Goal: Task Accomplishment & Management: Use online tool/utility

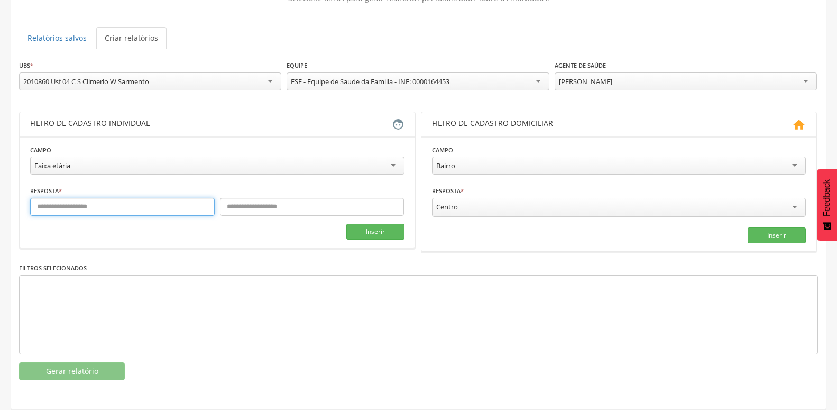
click at [99, 200] on input "text" at bounding box center [122, 207] width 185 height 18
type input "**"
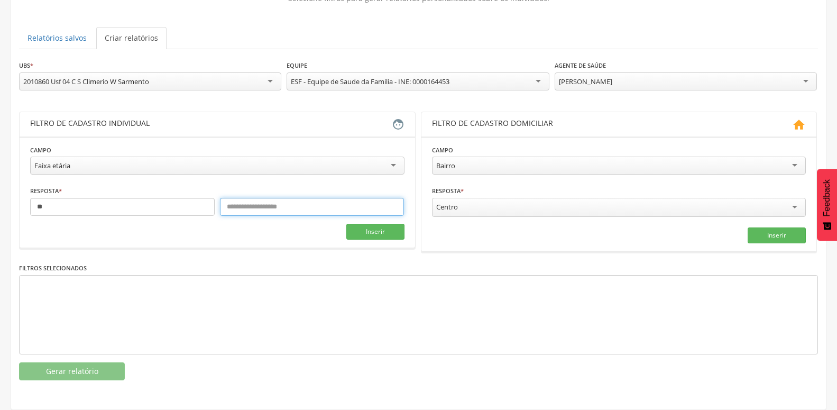
click at [344, 198] on input "text" at bounding box center [312, 207] width 185 height 18
type input "***"
click at [359, 224] on button "Inserir" at bounding box center [375, 232] width 58 height 16
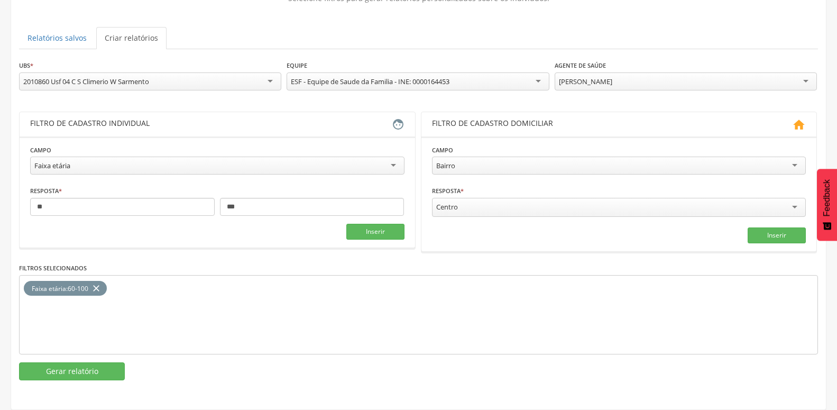
click at [786, 72] on div "[PERSON_NAME]" at bounding box center [686, 81] width 262 height 18
click at [84, 362] on button "Gerar relatório" at bounding box center [72, 371] width 106 height 18
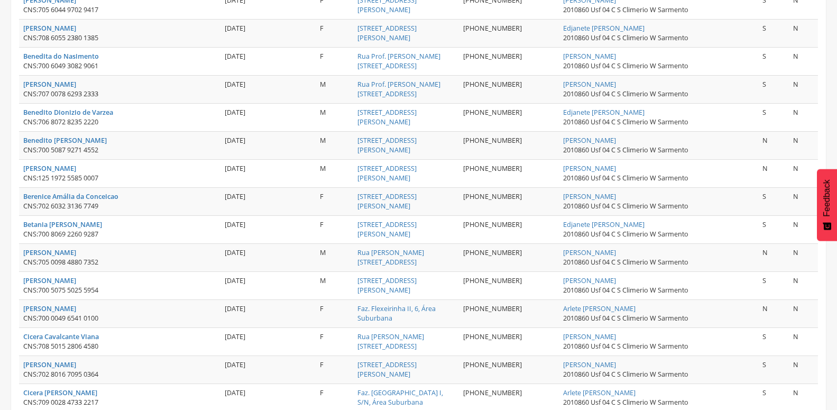
scroll to position [1381, 0]
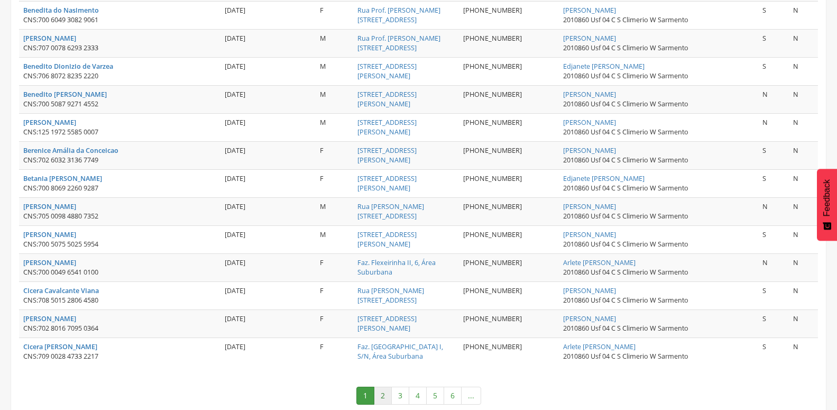
click at [387, 387] on link "2" at bounding box center [383, 396] width 18 height 18
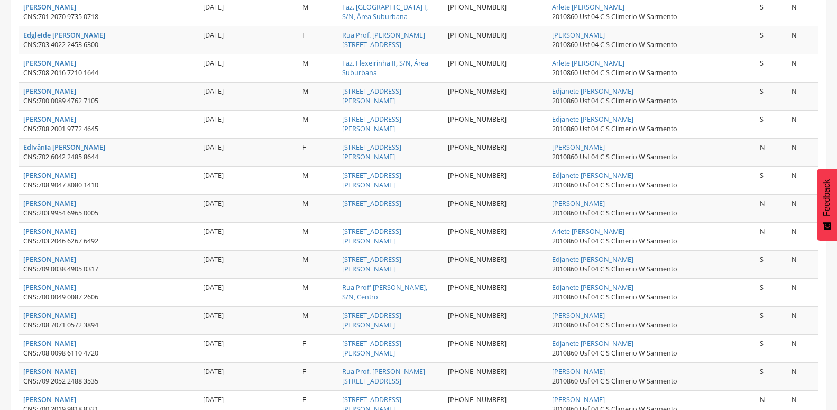
scroll to position [824, 0]
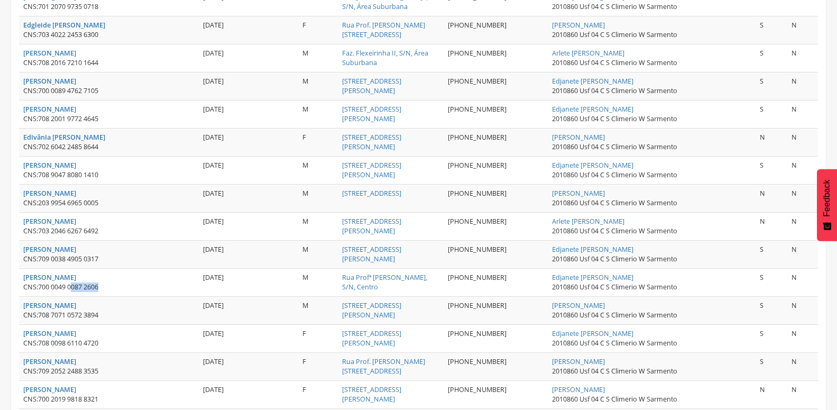
drag, startPoint x: 75, startPoint y: 286, endPoint x: 133, endPoint y: 286, distance: 58.2
click at [133, 286] on div "CNS: 700 0049 0087 2606" at bounding box center [108, 287] width 171 height 10
click at [135, 285] on div "CNS: 700 0049 0087 2606" at bounding box center [108, 287] width 171 height 10
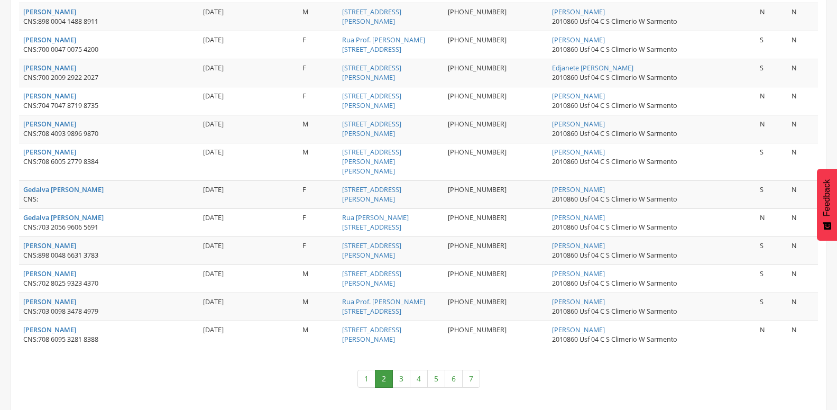
scroll to position [1402, 0]
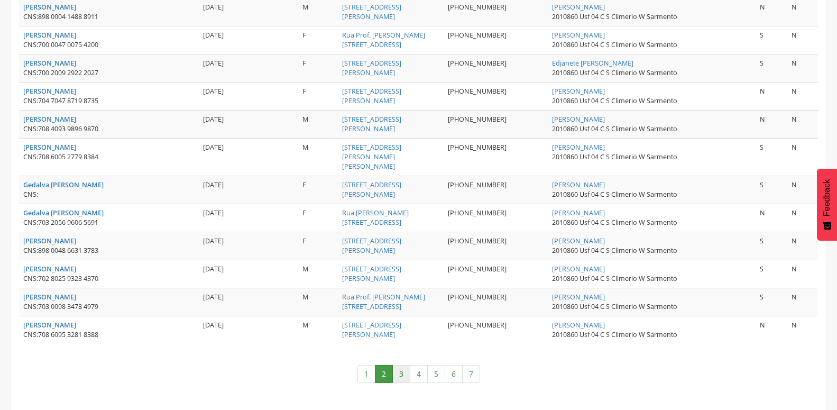
click at [404, 368] on link "3" at bounding box center [401, 374] width 18 height 18
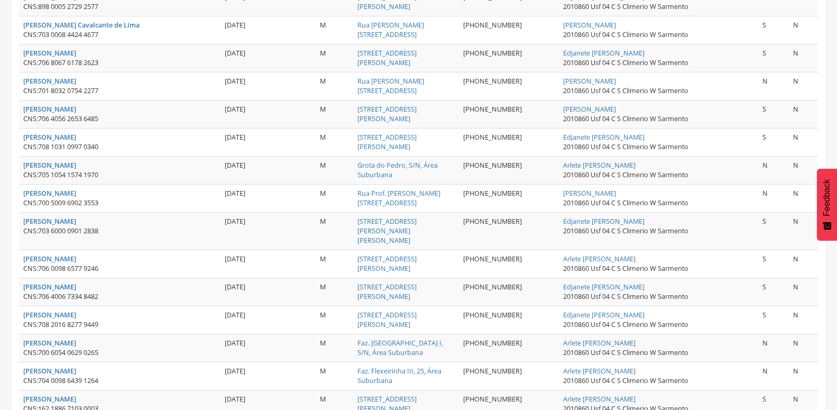
scroll to position [1417, 0]
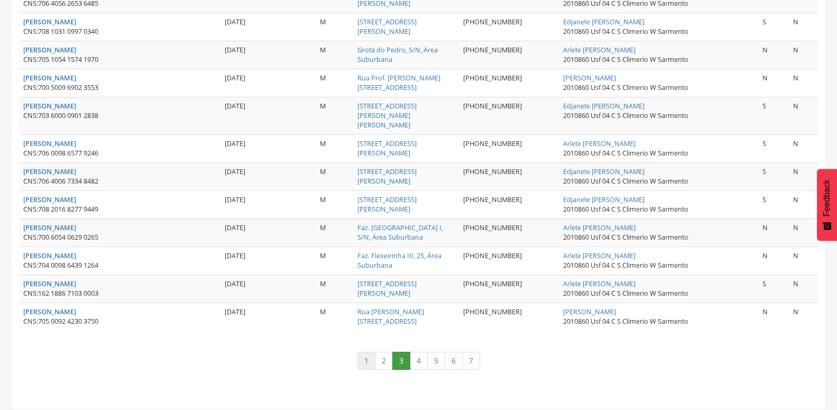
click at [369, 355] on link "1" at bounding box center [366, 361] width 18 height 18
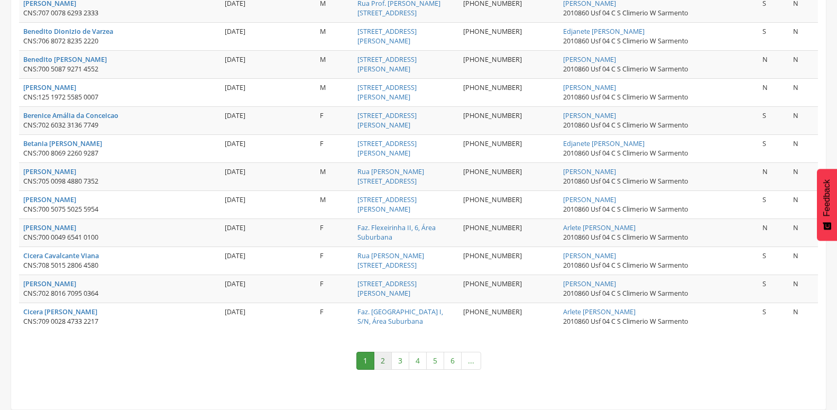
click at [379, 352] on link "2" at bounding box center [383, 361] width 18 height 18
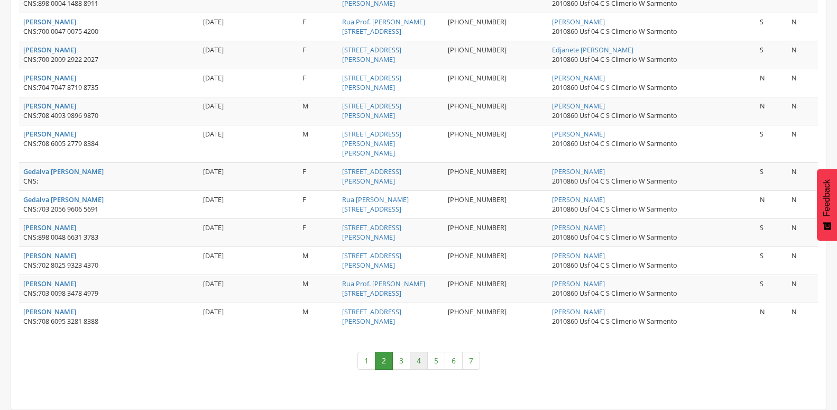
click at [416, 355] on link "4" at bounding box center [419, 361] width 18 height 18
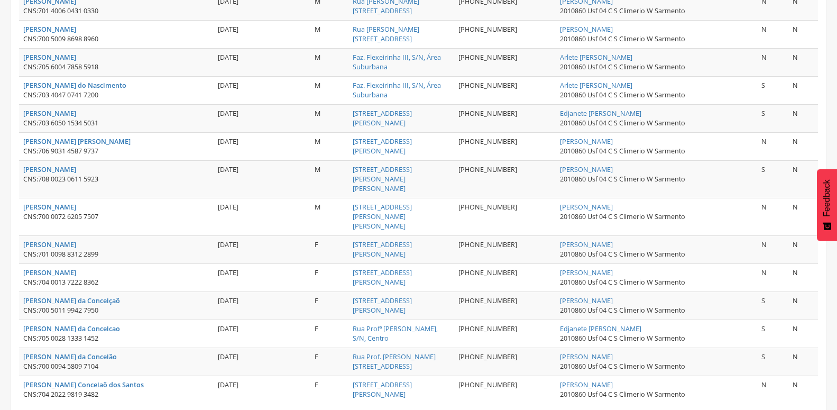
scroll to position [1376, 0]
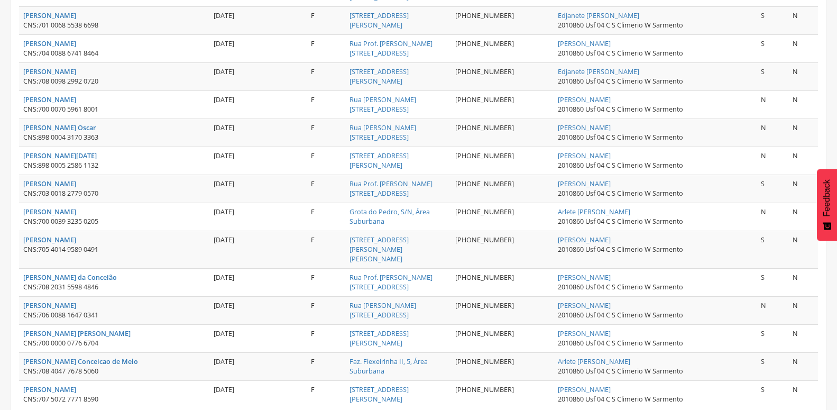
scroll to position [1381, 0]
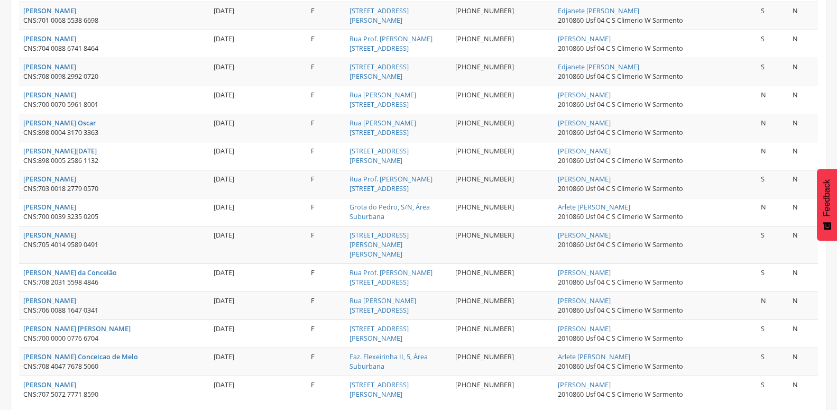
drag, startPoint x: 13, startPoint y: 255, endPoint x: 173, endPoint y: 256, distance: 160.2
drag, startPoint x: 7, startPoint y: 252, endPoint x: 157, endPoint y: 265, distance: 150.8
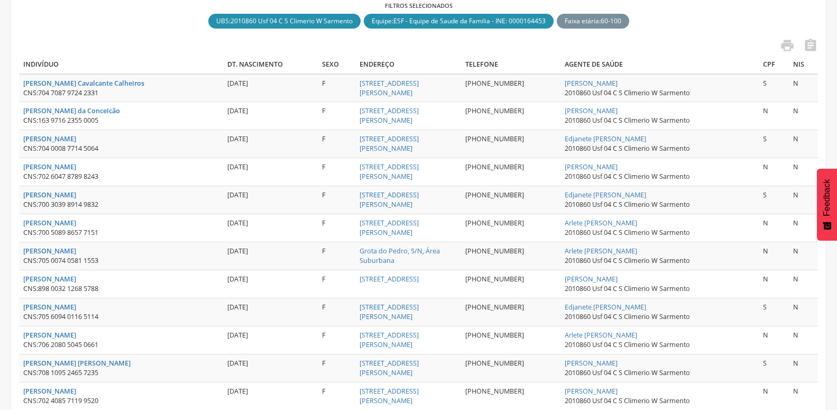
scroll to position [219, 0]
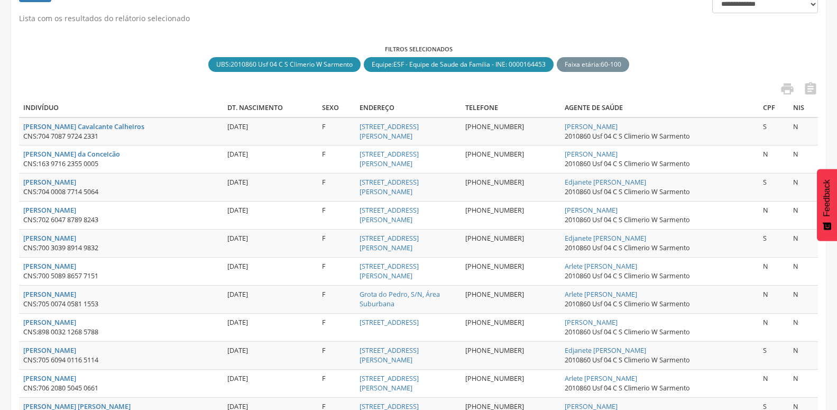
drag, startPoint x: 541, startPoint y: 159, endPoint x: 677, endPoint y: 190, distance: 139.8
click at [218, 166] on div "CNS: 163 9716 2355 0005" at bounding box center [121, 164] width 196 height 10
drag, startPoint x: 151, startPoint y: 163, endPoint x: 11, endPoint y: 149, distance: 140.9
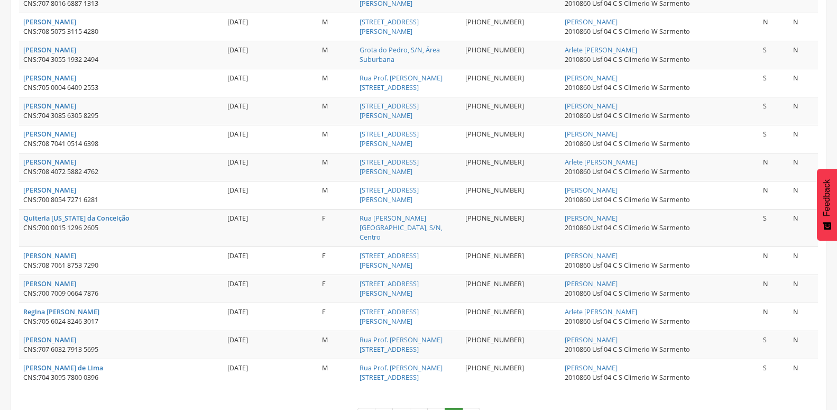
scroll to position [1417, 0]
click at [471, 407] on link "7" at bounding box center [471, 416] width 18 height 18
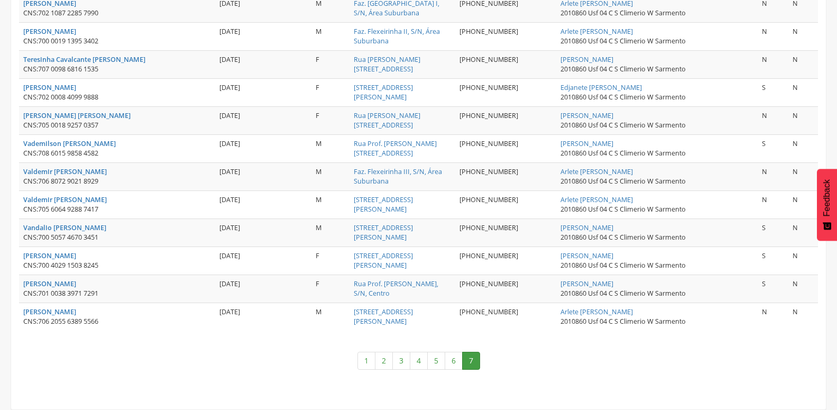
scroll to position [0, 0]
